Goal: Transaction & Acquisition: Purchase product/service

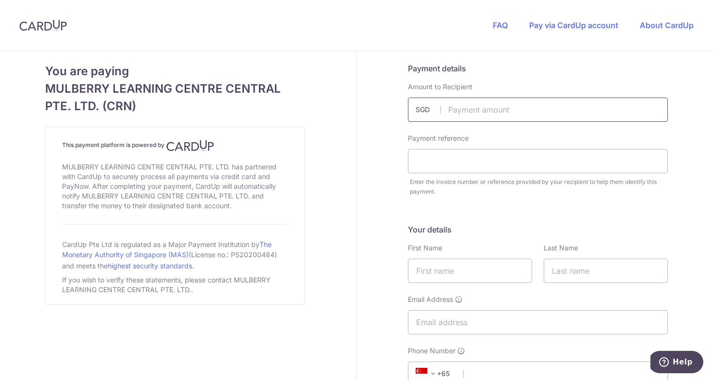
click at [468, 105] on input "text" at bounding box center [538, 109] width 260 height 24
type input "2234.00"
click at [443, 161] on input "text" at bounding box center [538, 161] width 260 height 24
type input "INV010847"
click at [459, 265] on input "text" at bounding box center [470, 270] width 124 height 24
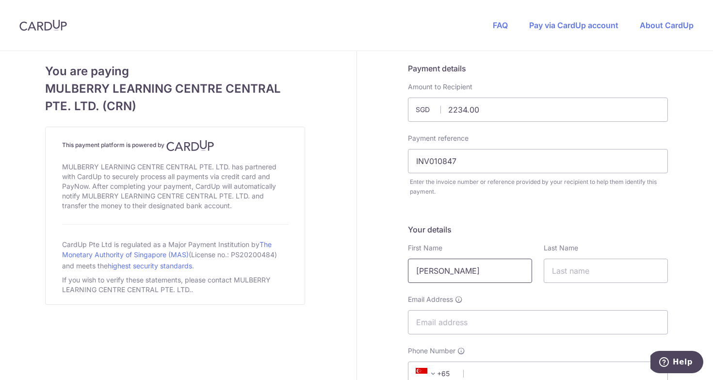
type input "[PERSON_NAME]"
type input "[EMAIL_ADDRESS][DOMAIN_NAME]"
select select "65"
type input "96683210"
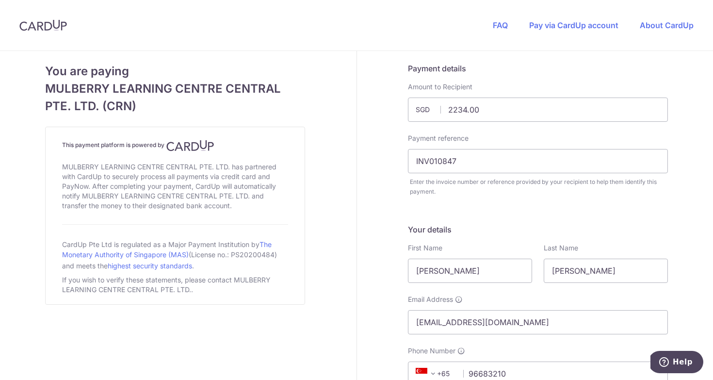
type input "807016"
type input "[STREET_ADDRESS]"
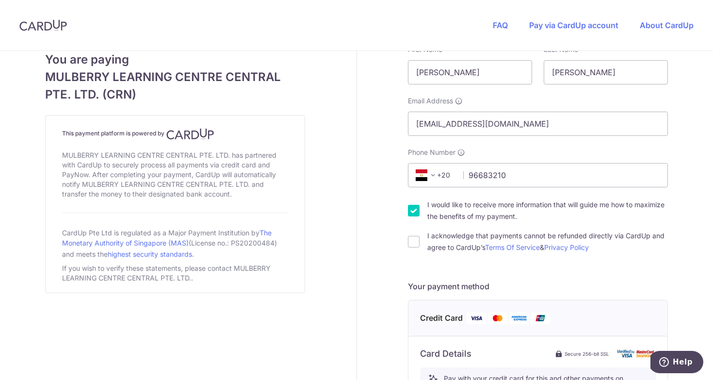
scroll to position [194, 0]
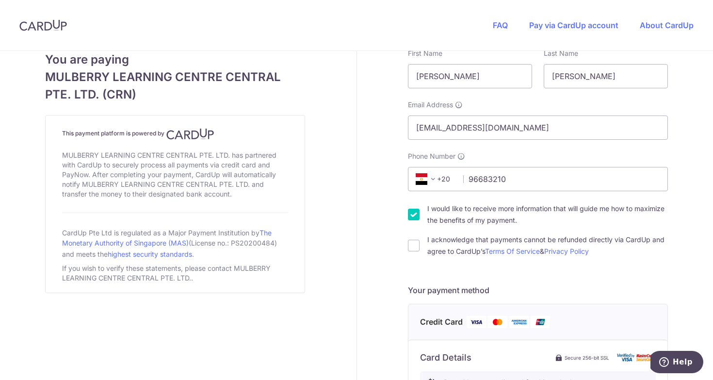
click at [438, 177] on span "+20" at bounding box center [427, 179] width 23 height 12
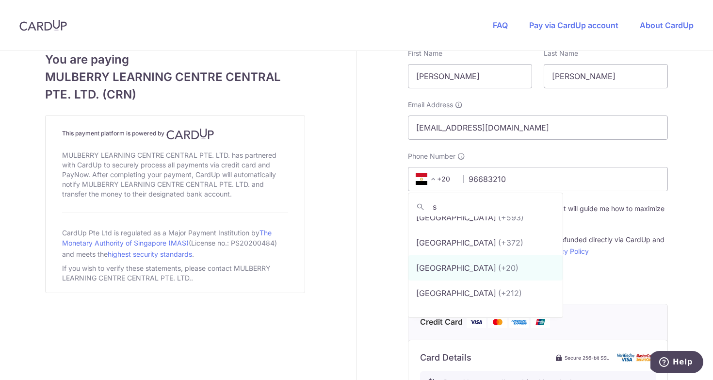
scroll to position [0, 0]
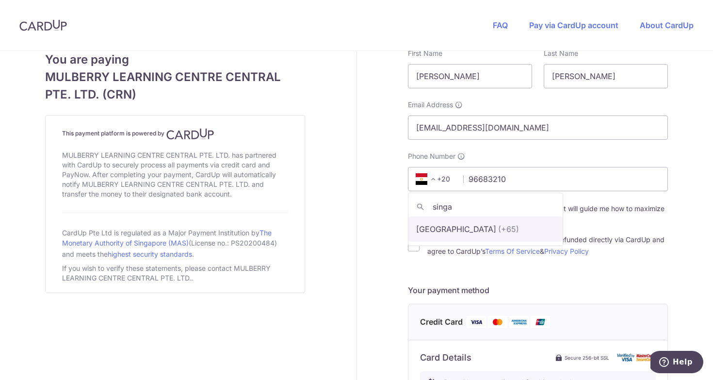
type input "singa"
select select "199"
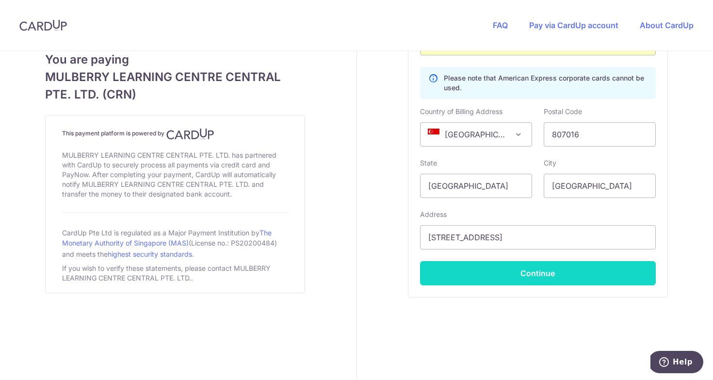
click at [468, 274] on button "Continue" at bounding box center [538, 273] width 236 height 24
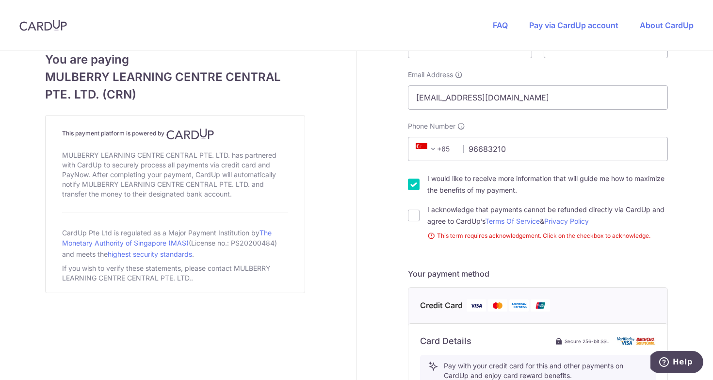
scroll to position [231, 0]
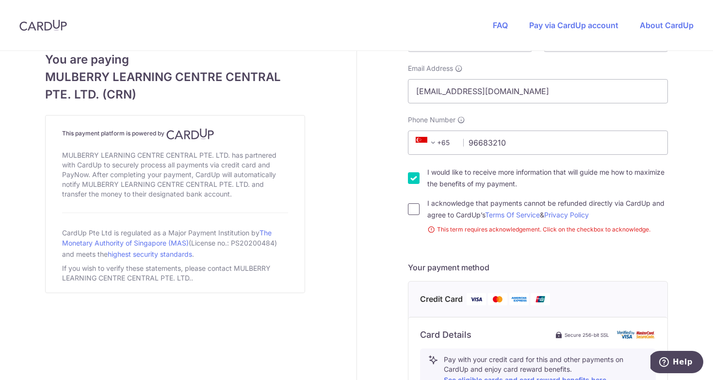
click at [412, 212] on input "I acknowledge that payments cannot be refunded directly via CardUp and agree to…" at bounding box center [414, 209] width 12 height 12
checkbox input "true"
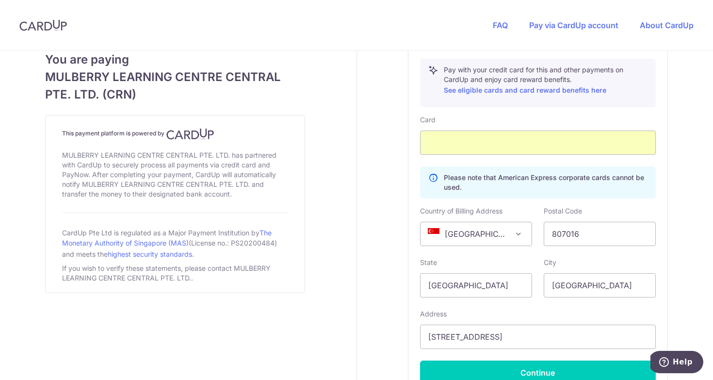
scroll to position [606, 0]
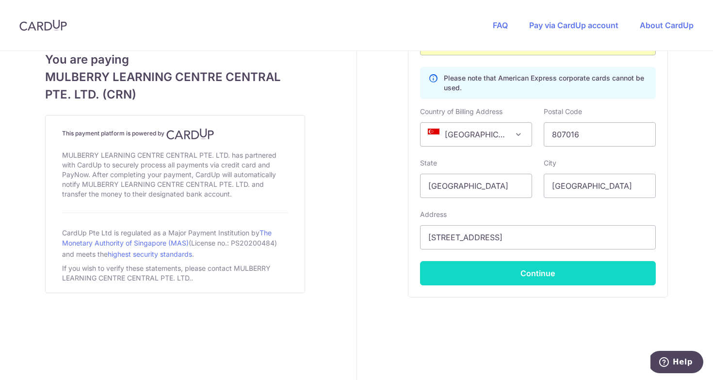
click at [488, 274] on button "Continue" at bounding box center [538, 273] width 236 height 24
type input "**** 2003"
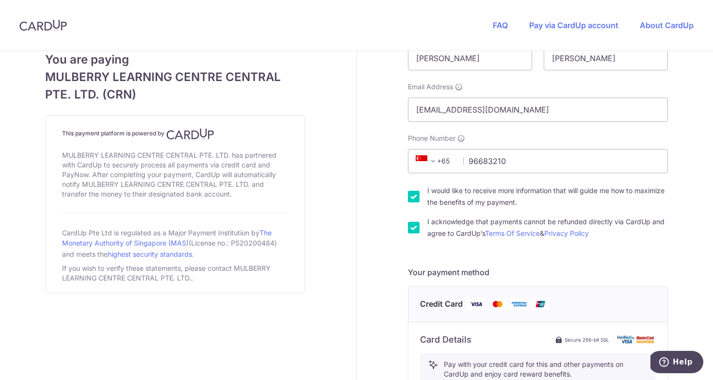
scroll to position [467, 0]
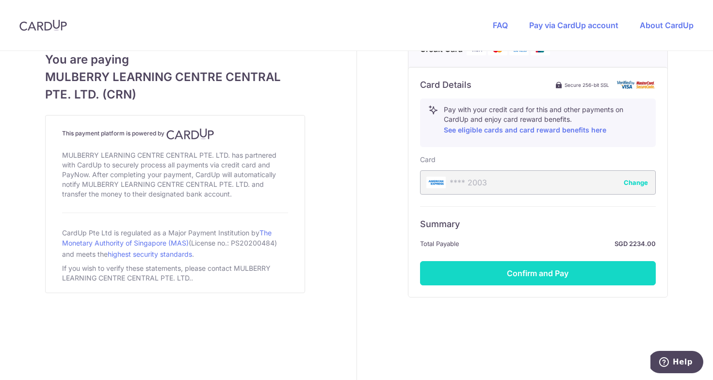
click at [493, 278] on button "Confirm and Pay" at bounding box center [538, 273] width 236 height 24
